Goal: Navigation & Orientation: Understand site structure

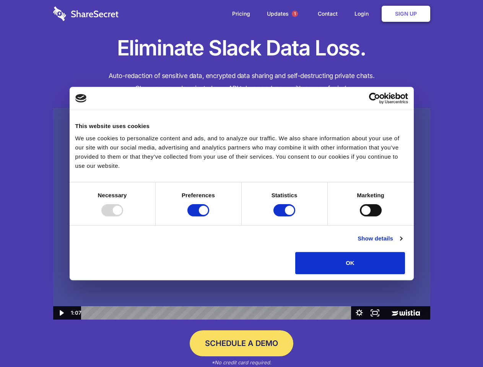
click at [241, 183] on img at bounding box center [241, 214] width 377 height 212
click at [123, 216] on div at bounding box center [112, 210] width 22 height 12
click at [209, 216] on input "Preferences" at bounding box center [198, 210] width 22 height 12
checkbox input "false"
click at [285, 216] on input "Statistics" at bounding box center [284, 210] width 22 height 12
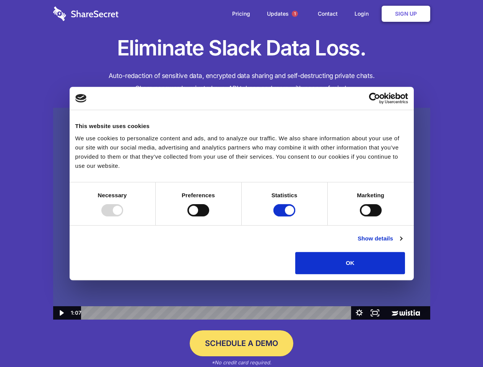
checkbox input "false"
click at [360, 216] on input "Marketing" at bounding box center [371, 210] width 22 height 12
checkbox input "true"
